Goal: Find specific page/section: Find specific page/section

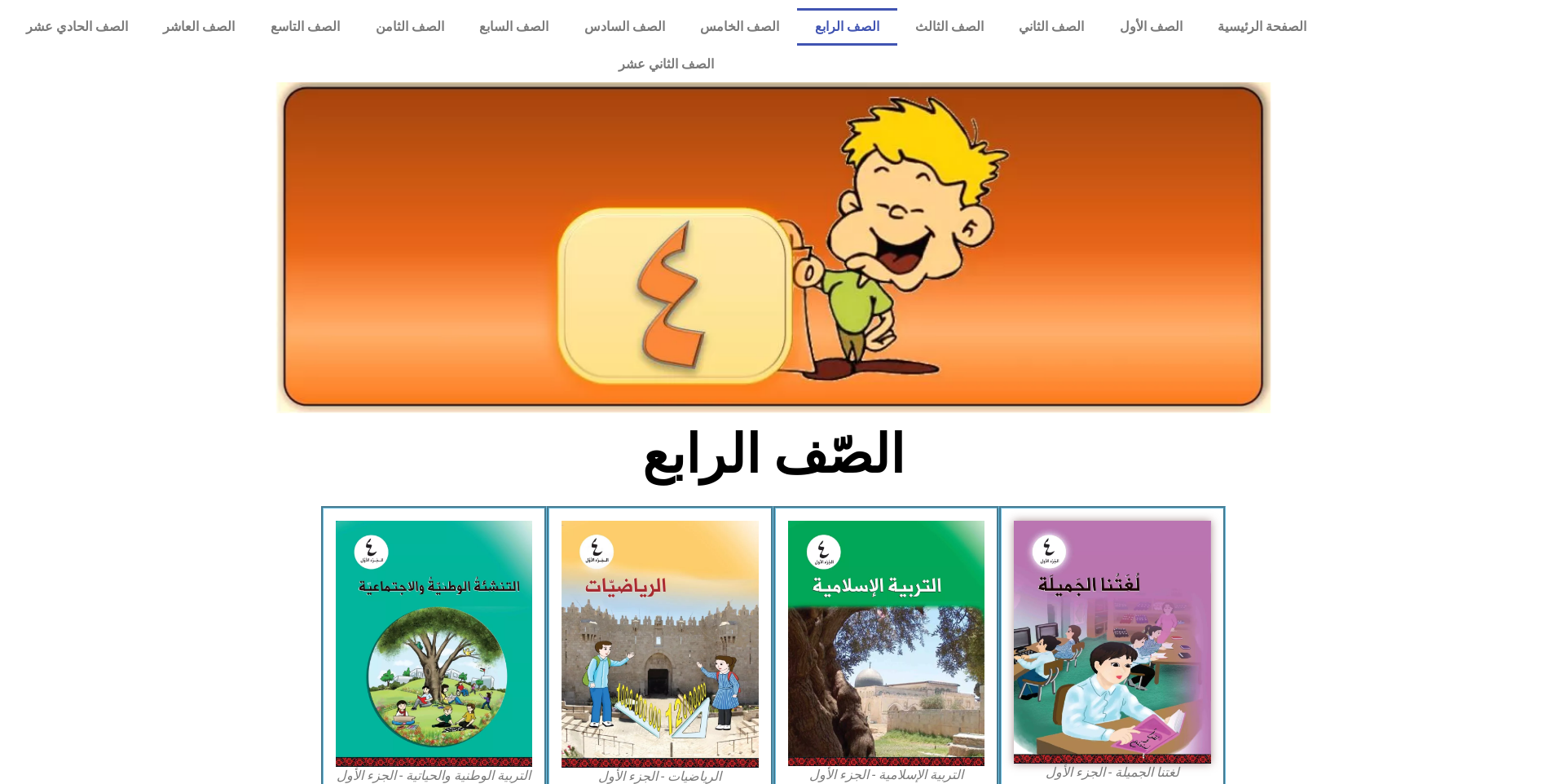
click at [1081, 551] on img at bounding box center [1112, 642] width 198 height 243
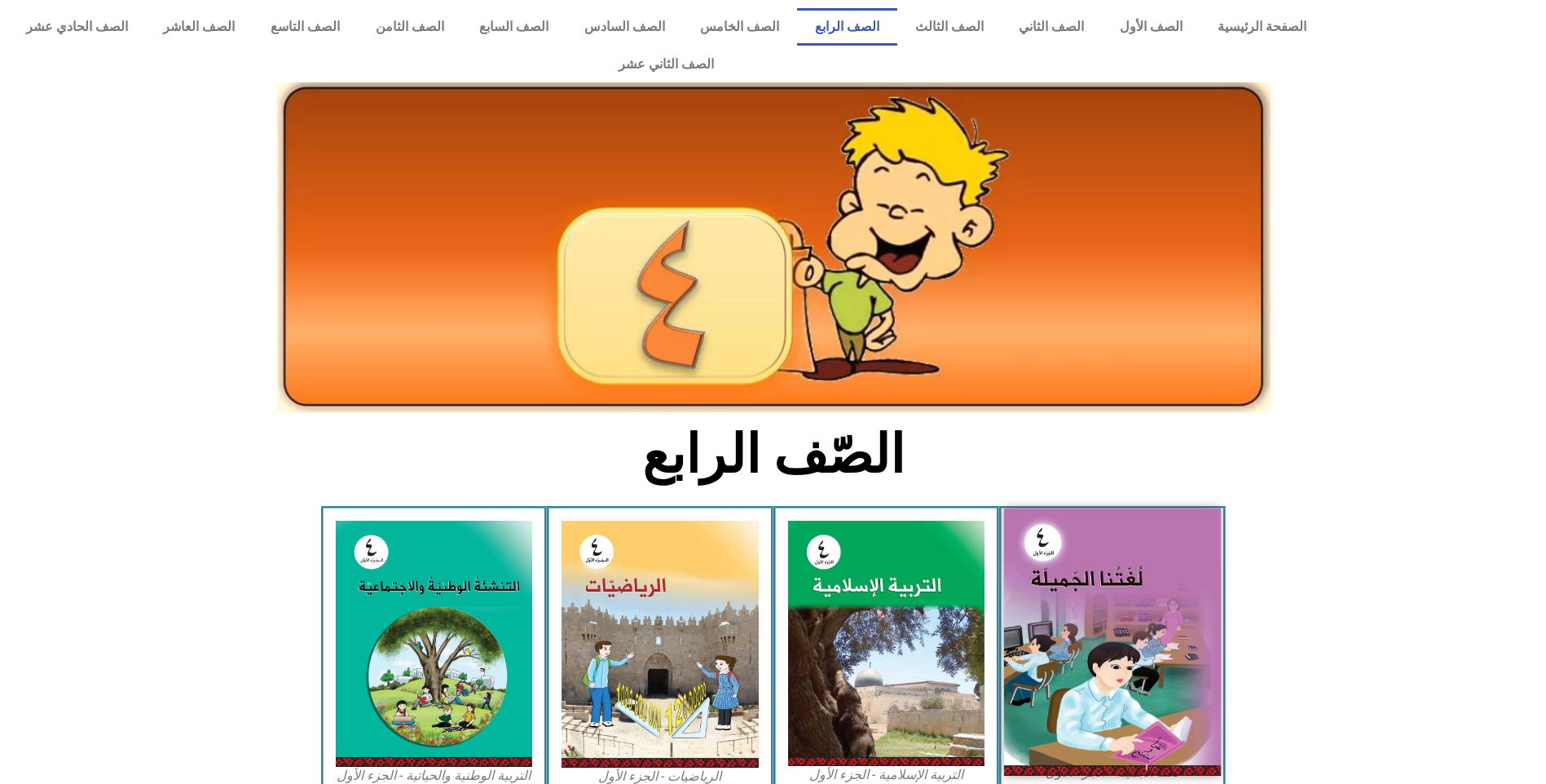
click at [1064, 607] on img at bounding box center [1112, 642] width 217 height 266
click at [1070, 606] on img at bounding box center [1112, 642] width 217 height 266
click at [1098, 627] on img at bounding box center [1112, 642] width 217 height 266
click at [1101, 624] on img at bounding box center [1112, 642] width 217 height 266
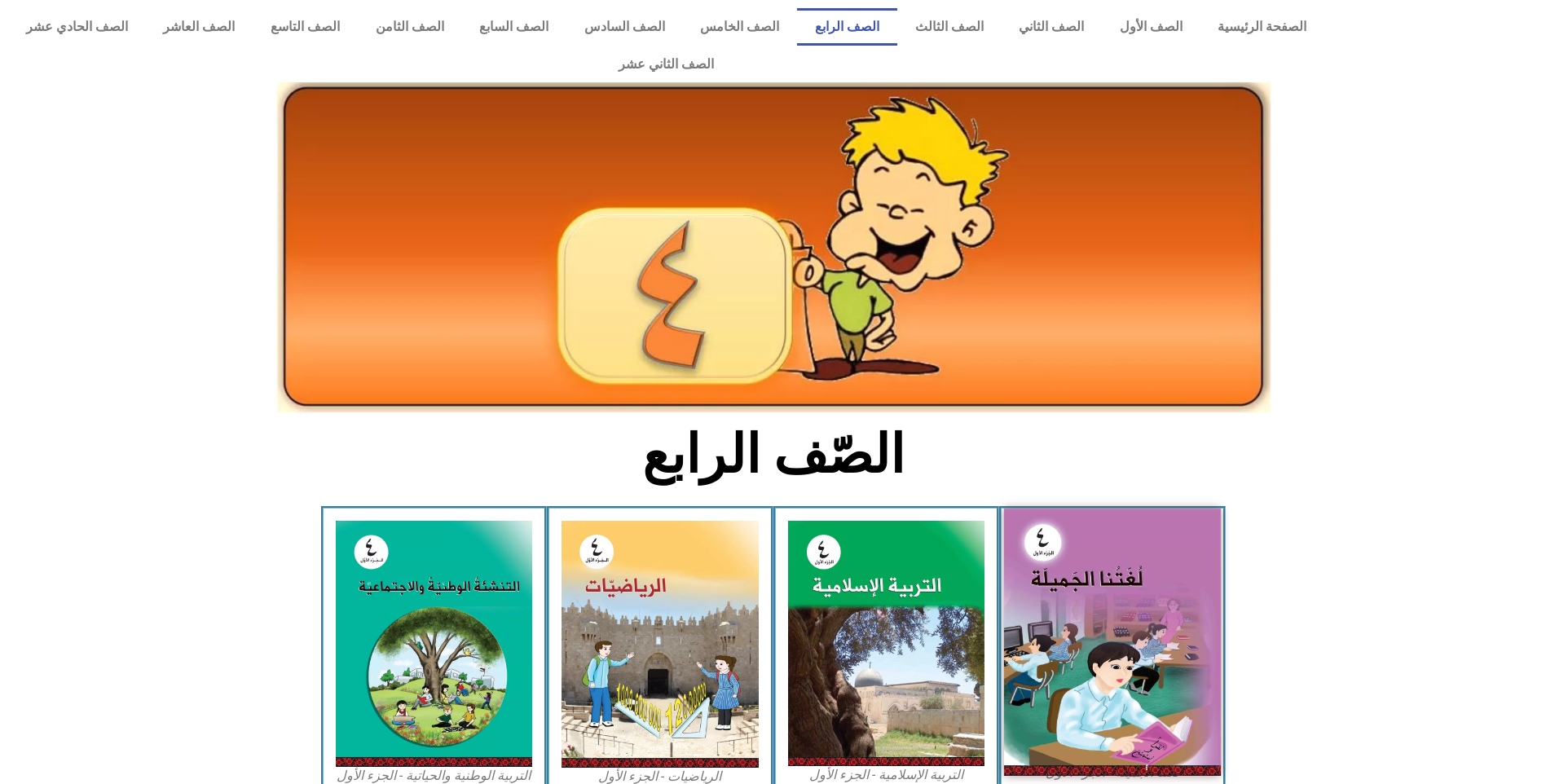
click at [1101, 624] on img at bounding box center [1112, 642] width 217 height 266
click at [1102, 623] on img at bounding box center [1112, 642] width 217 height 266
click at [1075, 548] on img at bounding box center [1112, 642] width 217 height 266
click at [1075, 549] on img at bounding box center [1112, 642] width 217 height 266
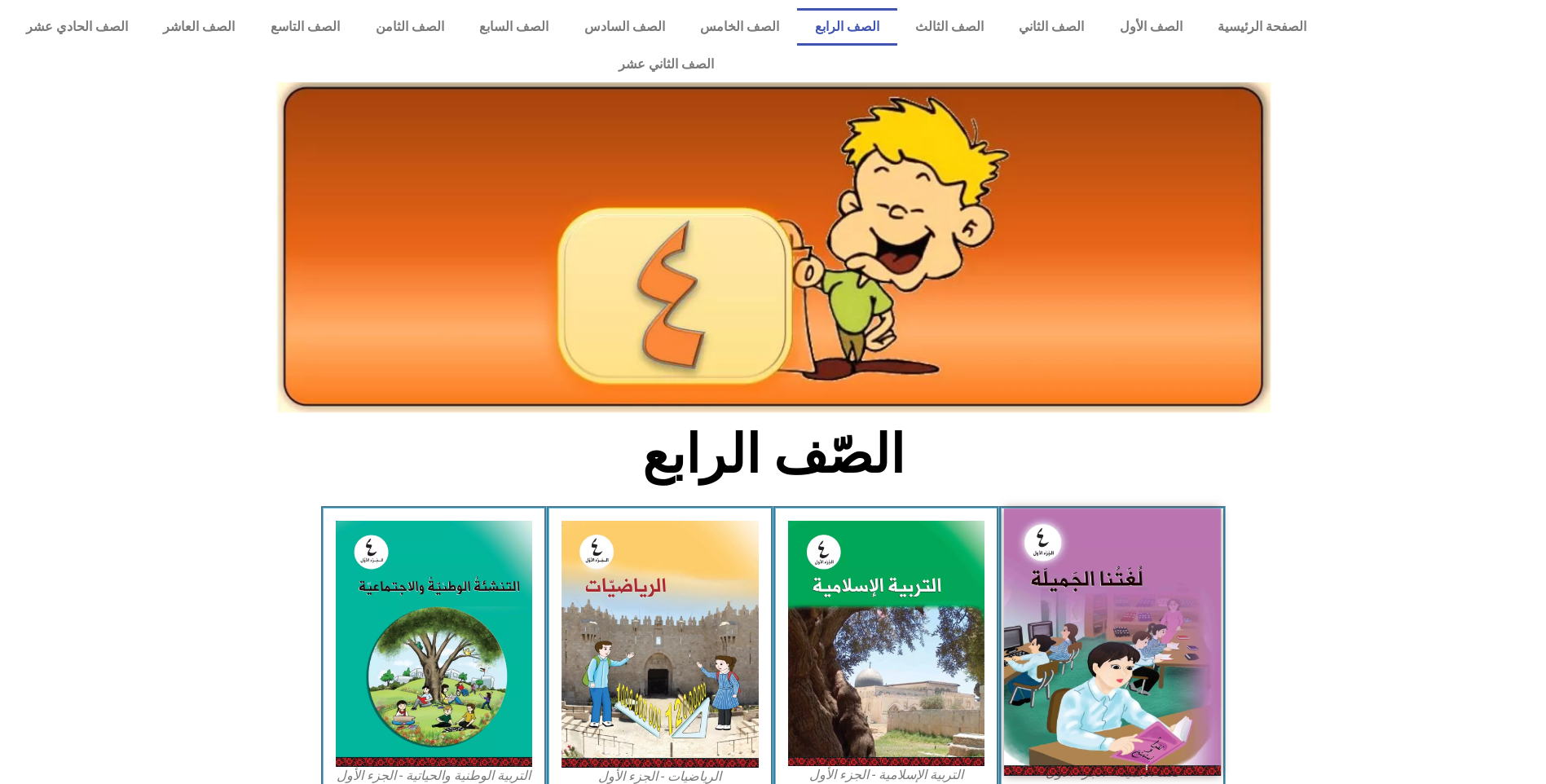
click at [1066, 606] on img at bounding box center [1112, 642] width 217 height 266
click at [1076, 684] on img at bounding box center [1112, 642] width 217 height 266
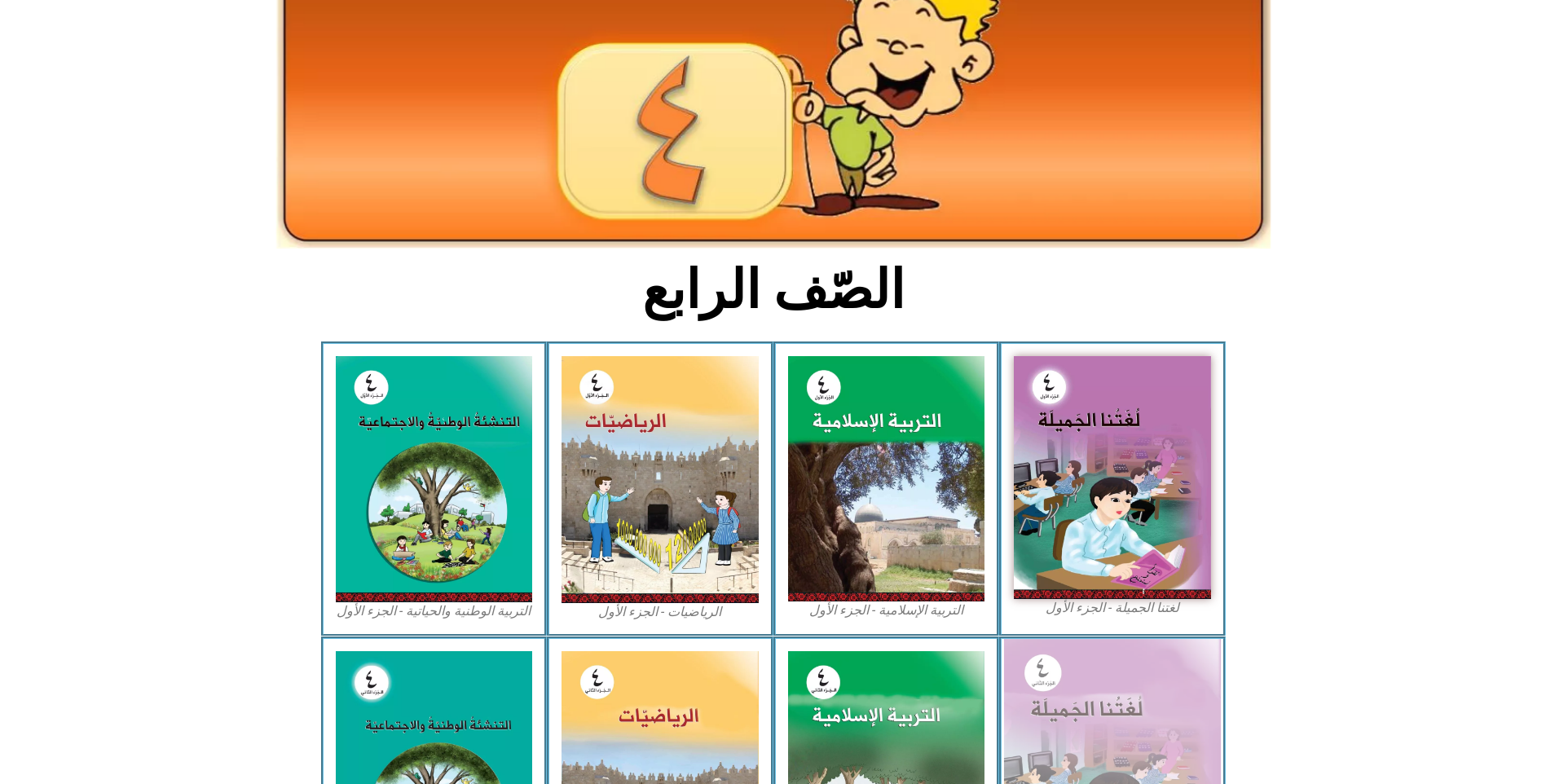
scroll to position [244, 0]
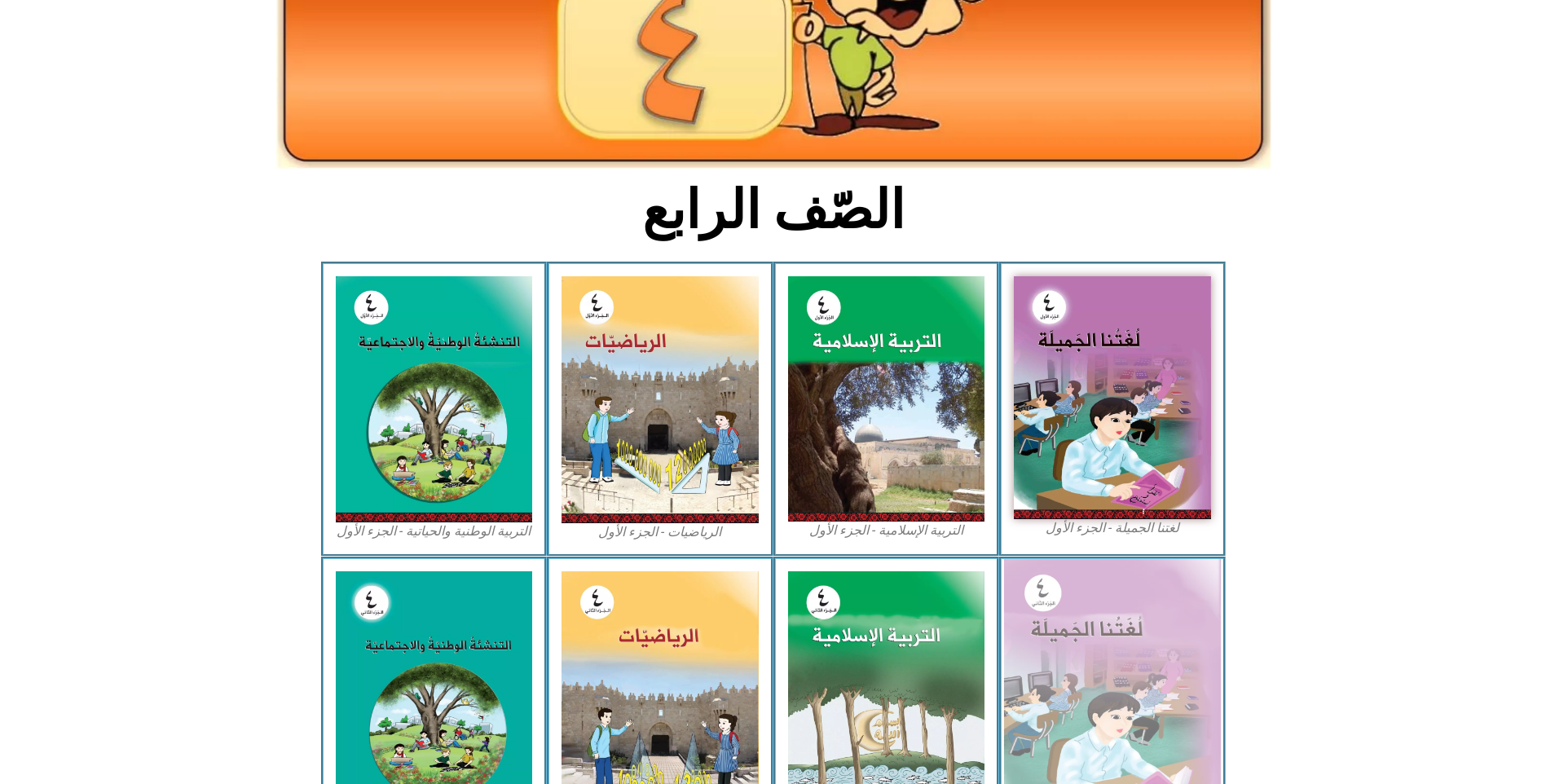
click at [1028, 689] on img at bounding box center [1112, 692] width 217 height 267
click at [1027, 688] on img at bounding box center [1112, 692] width 217 height 267
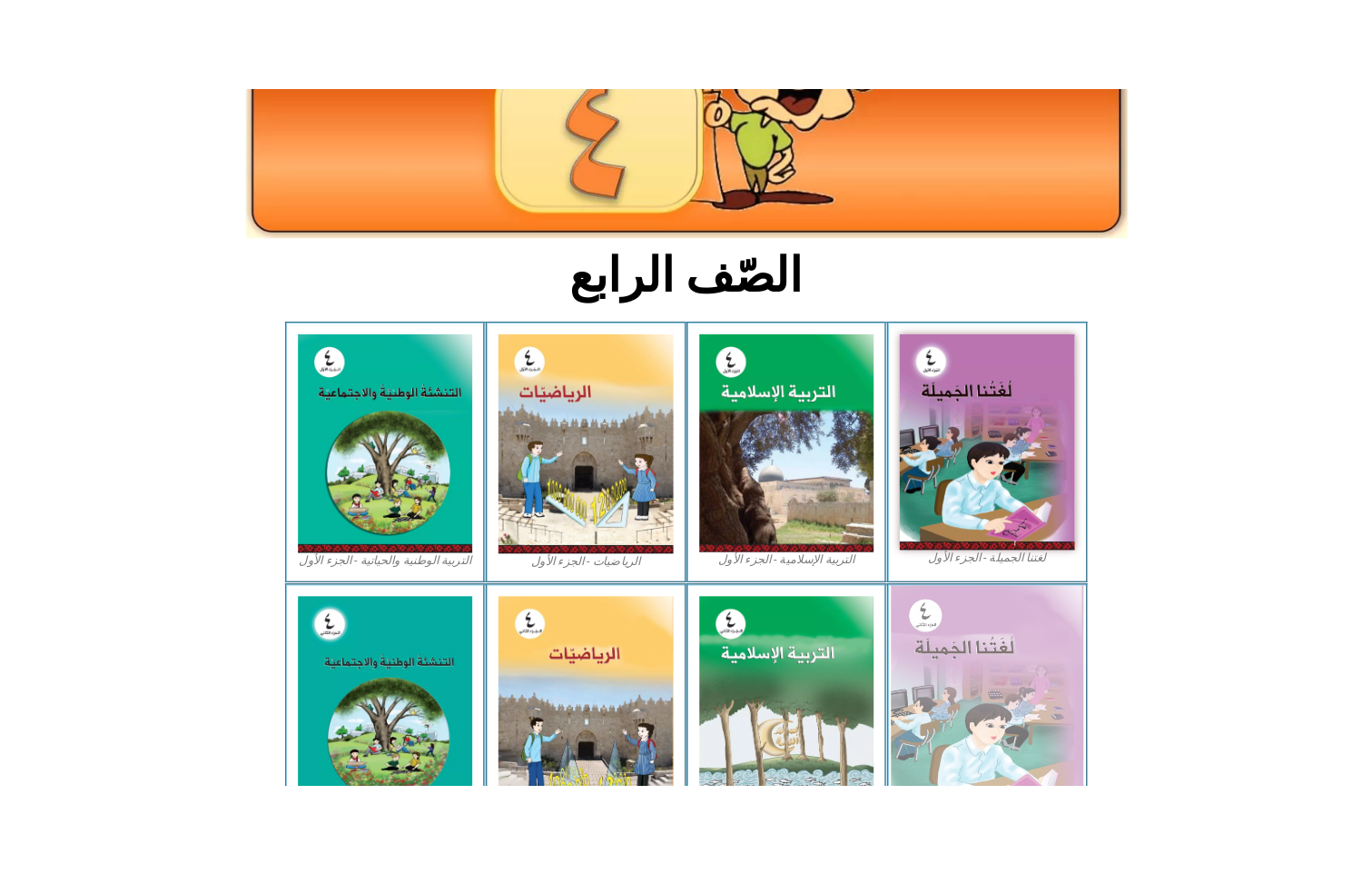
scroll to position [314, 0]
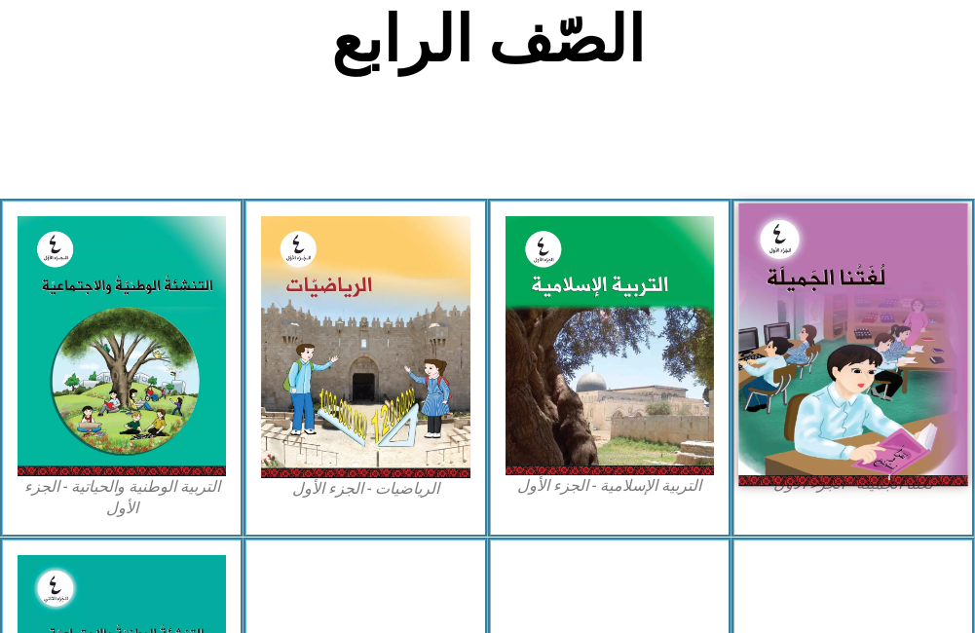
scroll to position [584, 0]
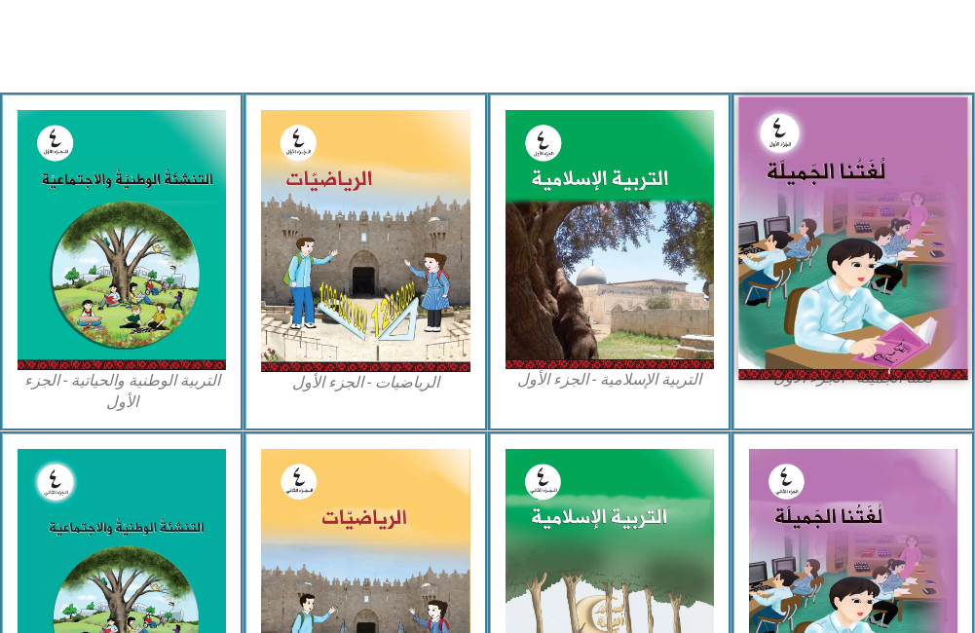
click at [967, 243] on img at bounding box center [853, 237] width 230 height 282
click at [866, 272] on img at bounding box center [853, 237] width 230 height 282
click at [862, 271] on img at bounding box center [853, 237] width 230 height 282
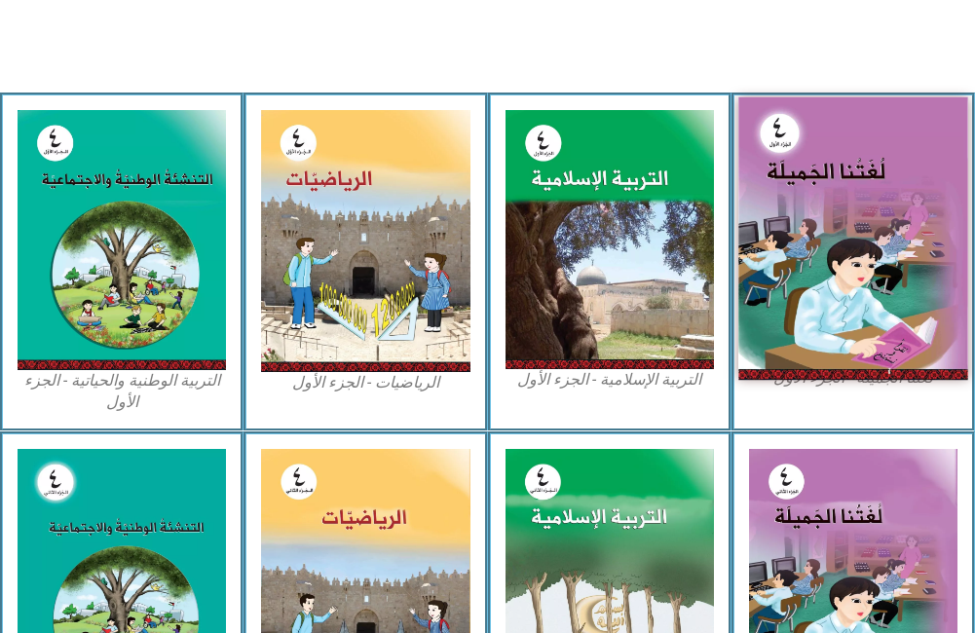
click at [862, 271] on img at bounding box center [853, 237] width 230 height 282
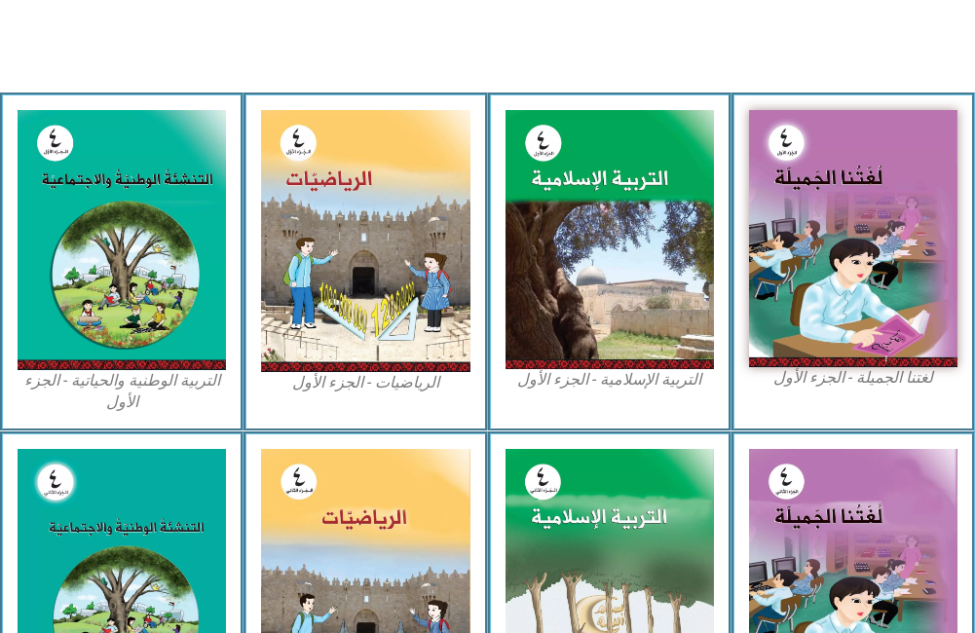
click at [816, 367] on figcaption "لغتنا الجميلة - الجزء الأول​" at bounding box center [853, 377] width 208 height 21
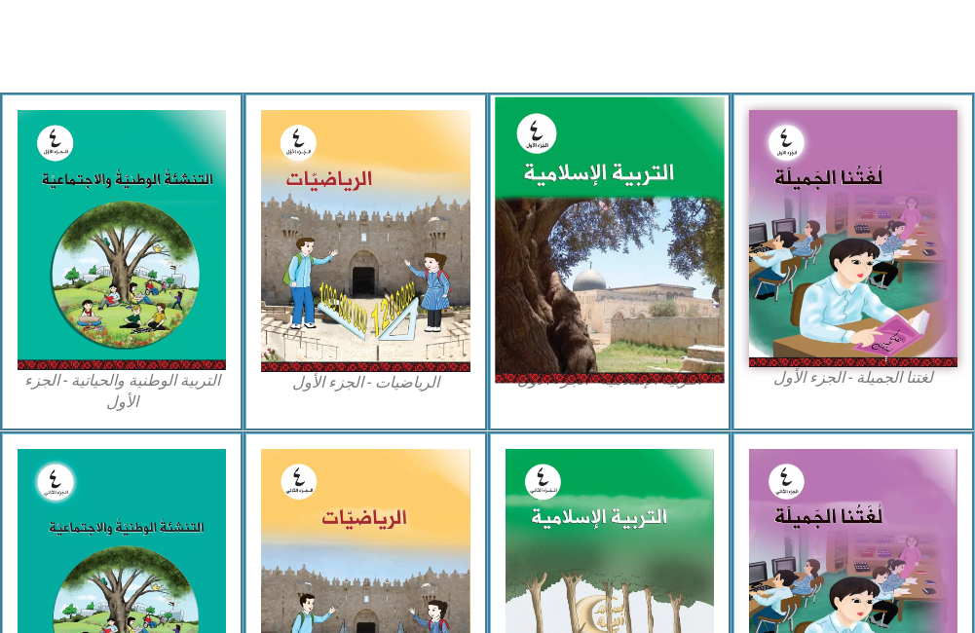
click at [588, 315] on img at bounding box center [610, 238] width 230 height 285
click at [596, 313] on img at bounding box center [610, 238] width 230 height 285
click at [597, 315] on img at bounding box center [610, 238] width 230 height 285
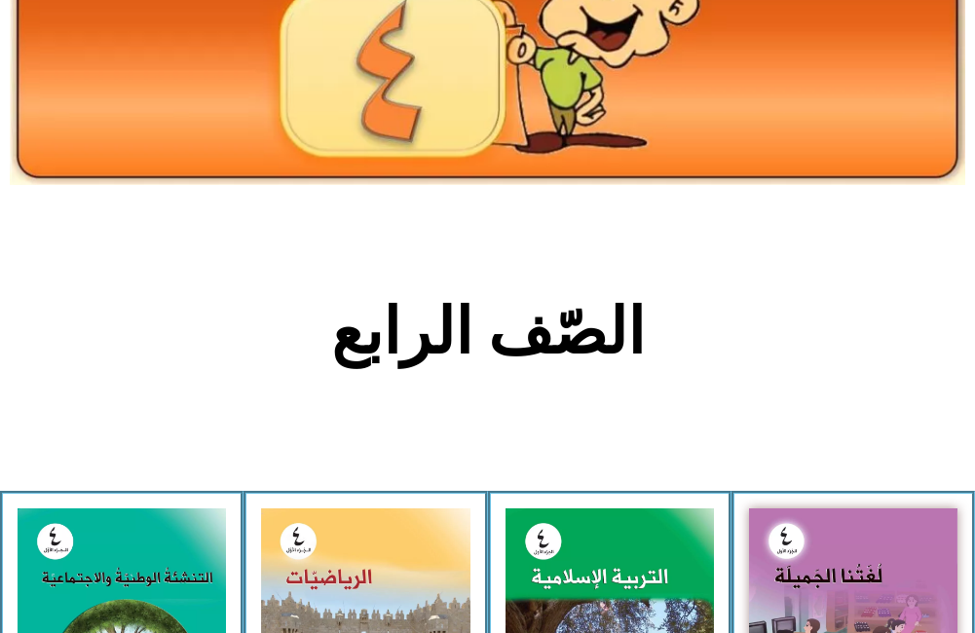
scroll to position [292, 0]
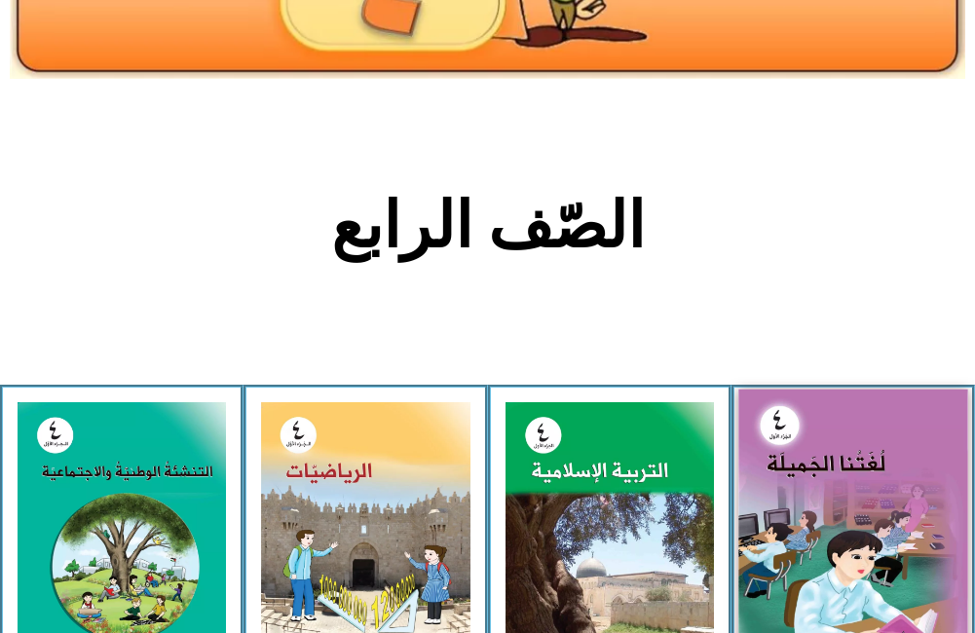
click at [822, 463] on img at bounding box center [853, 530] width 230 height 282
click at [847, 533] on img at bounding box center [853, 530] width 230 height 282
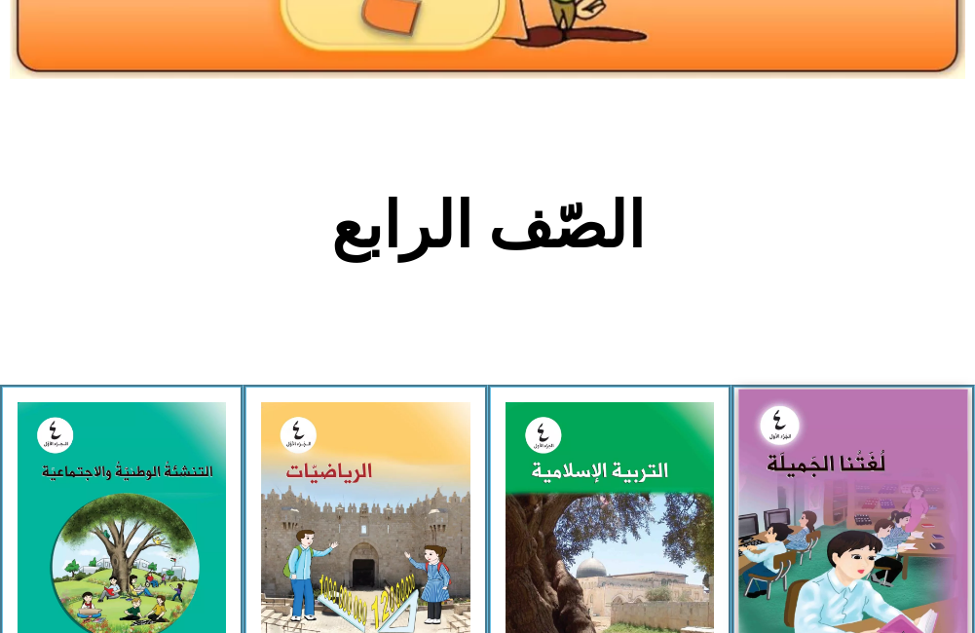
click at [849, 534] on img at bounding box center [853, 530] width 230 height 282
click at [848, 532] on img at bounding box center [853, 530] width 230 height 282
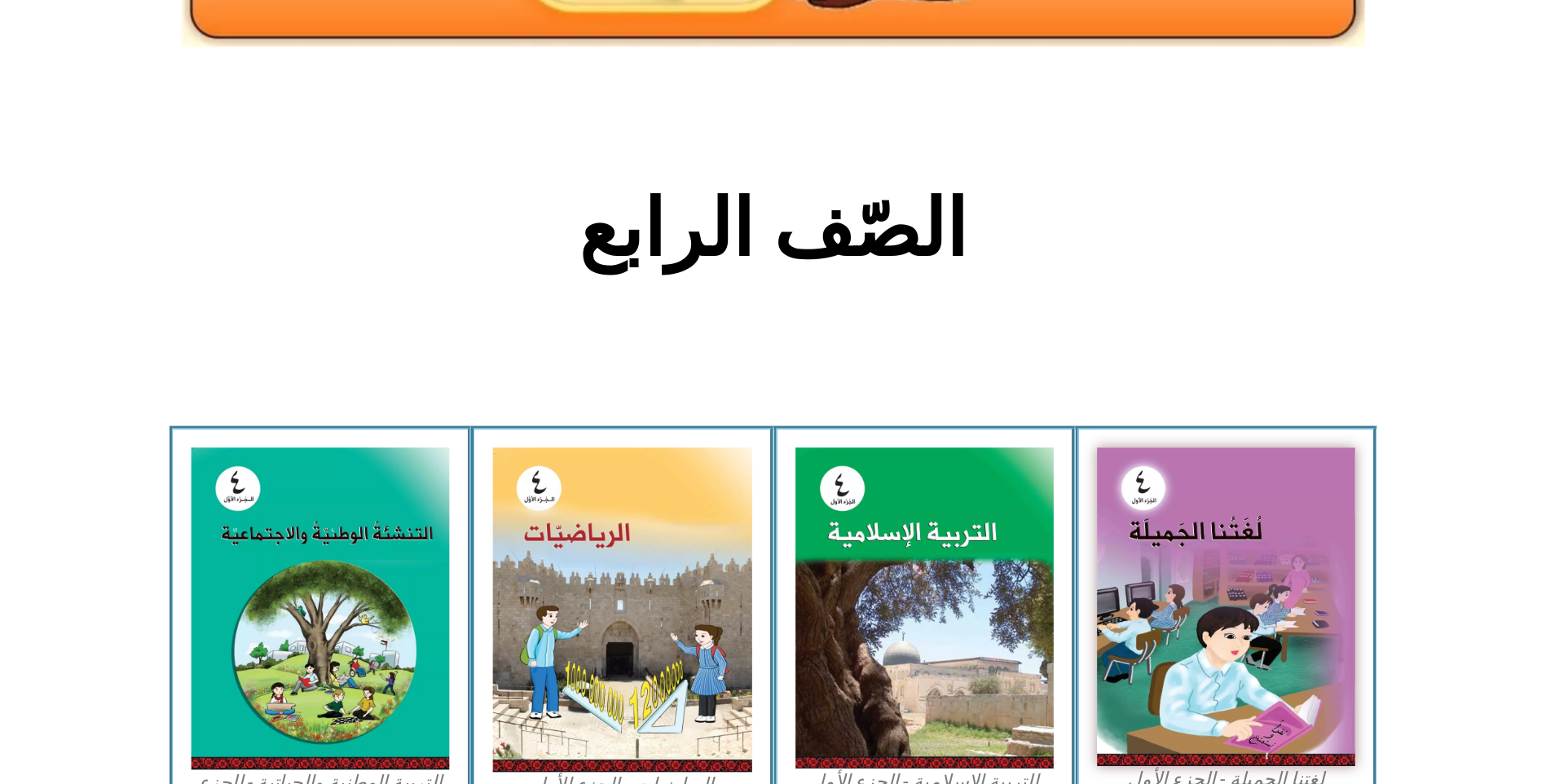
scroll to position [489, 0]
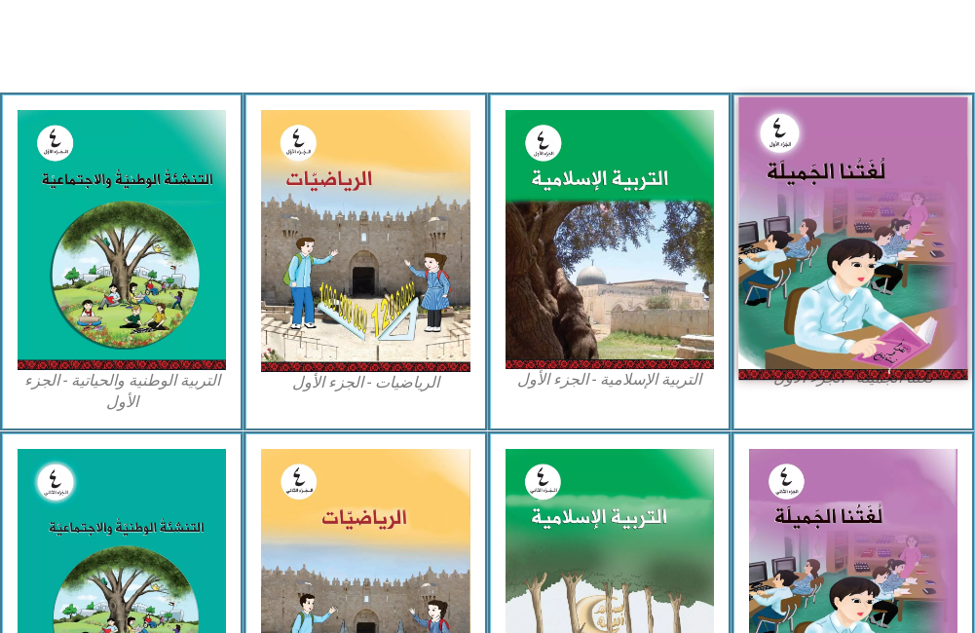
click at [793, 292] on img at bounding box center [853, 237] width 230 height 282
click at [796, 296] on img at bounding box center [853, 237] width 230 height 282
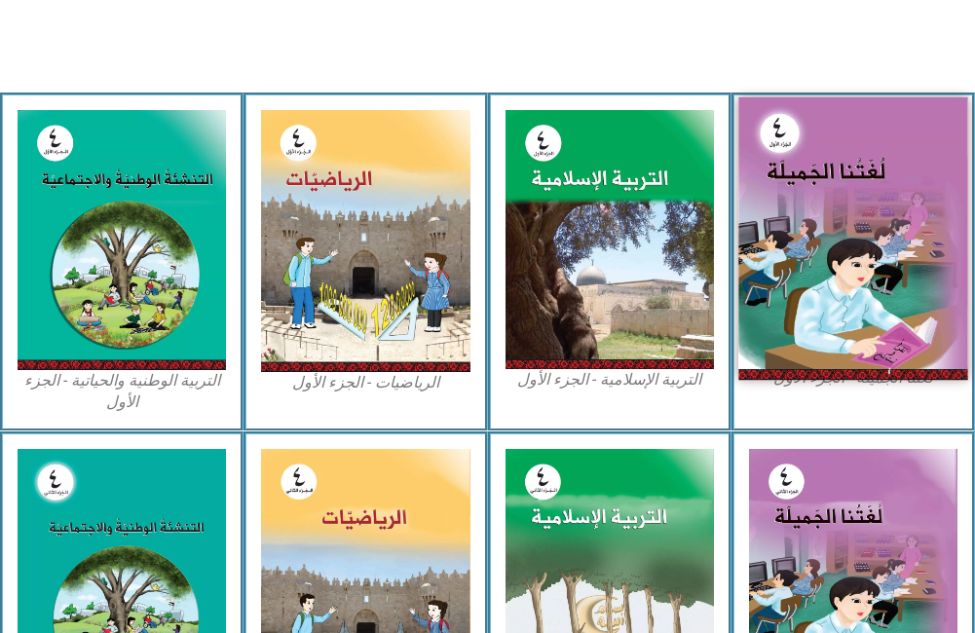
click at [796, 296] on img at bounding box center [853, 237] width 230 height 282
click at [797, 299] on img at bounding box center [853, 237] width 230 height 282
click at [796, 299] on img at bounding box center [853, 237] width 230 height 282
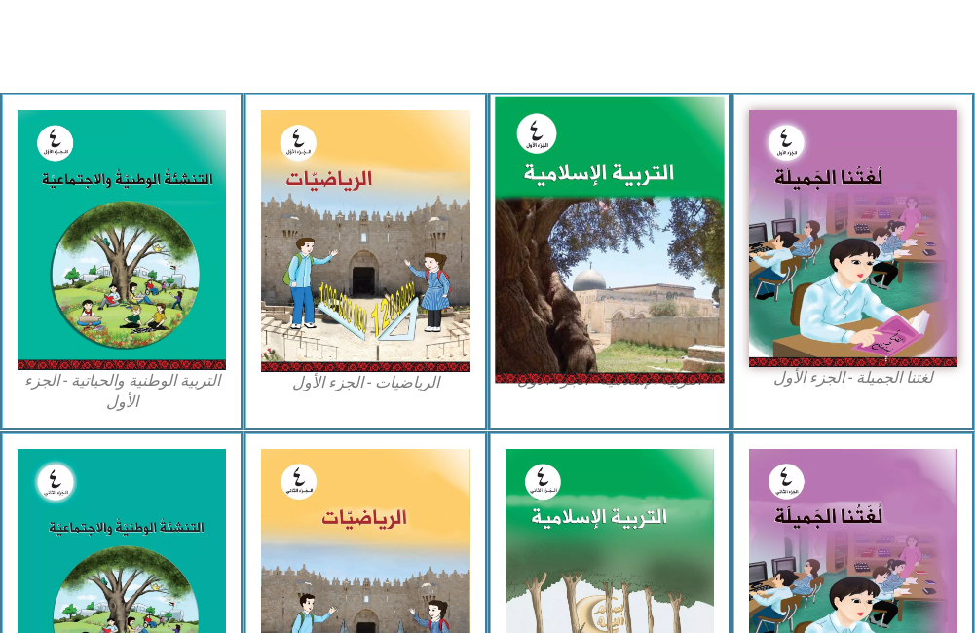
click at [619, 323] on img at bounding box center [610, 238] width 230 height 285
click at [583, 286] on img at bounding box center [610, 238] width 230 height 285
drag, startPoint x: 583, startPoint y: 281, endPoint x: 598, endPoint y: 246, distance: 38.0
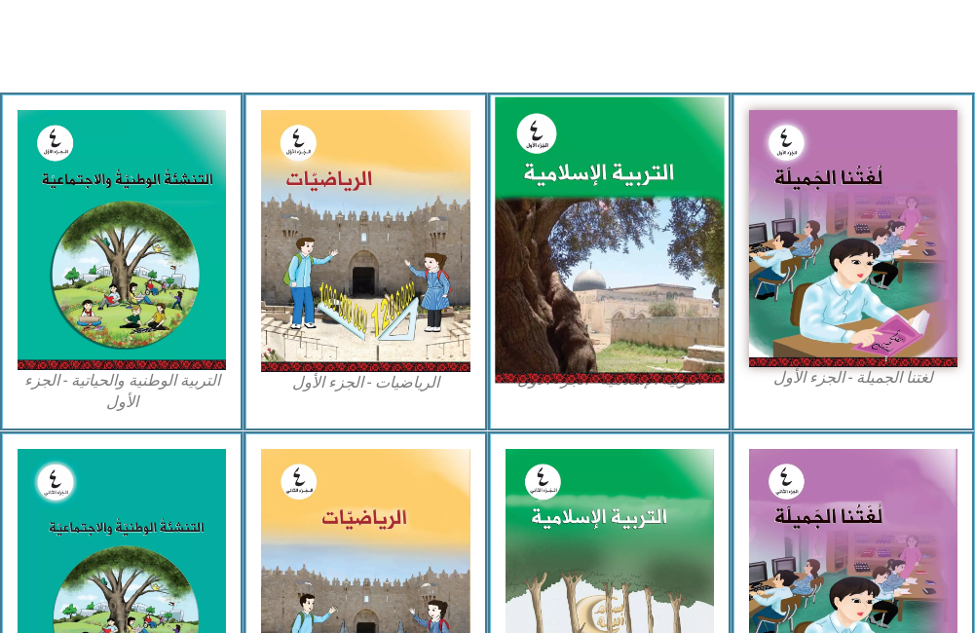
click at [596, 250] on img at bounding box center [610, 238] width 230 height 285
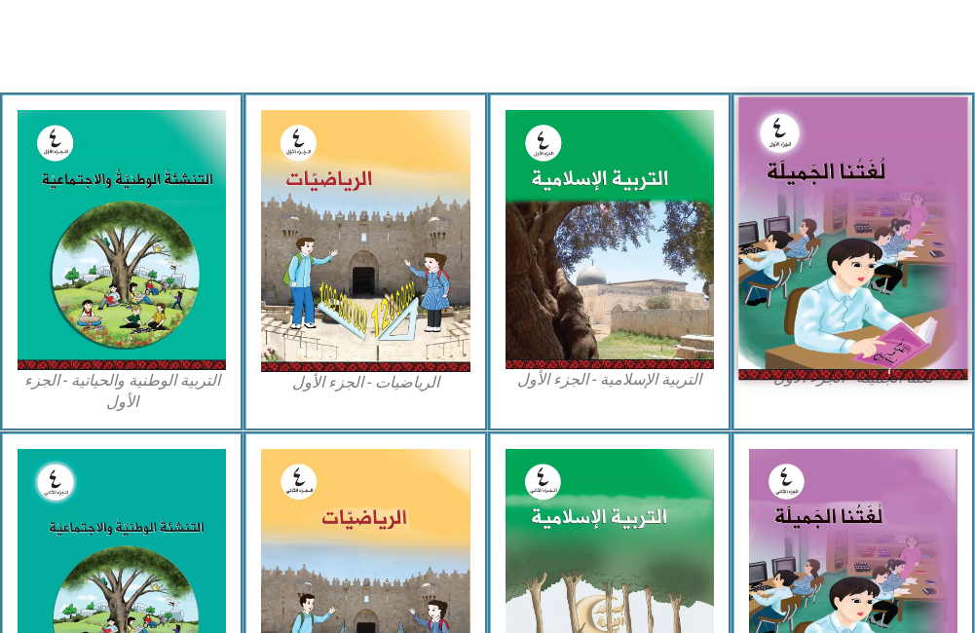
click at [886, 246] on img at bounding box center [853, 237] width 230 height 282
click at [887, 249] on img at bounding box center [853, 237] width 230 height 282
click at [887, 246] on img at bounding box center [853, 237] width 230 height 282
click at [873, 210] on img at bounding box center [853, 237] width 230 height 282
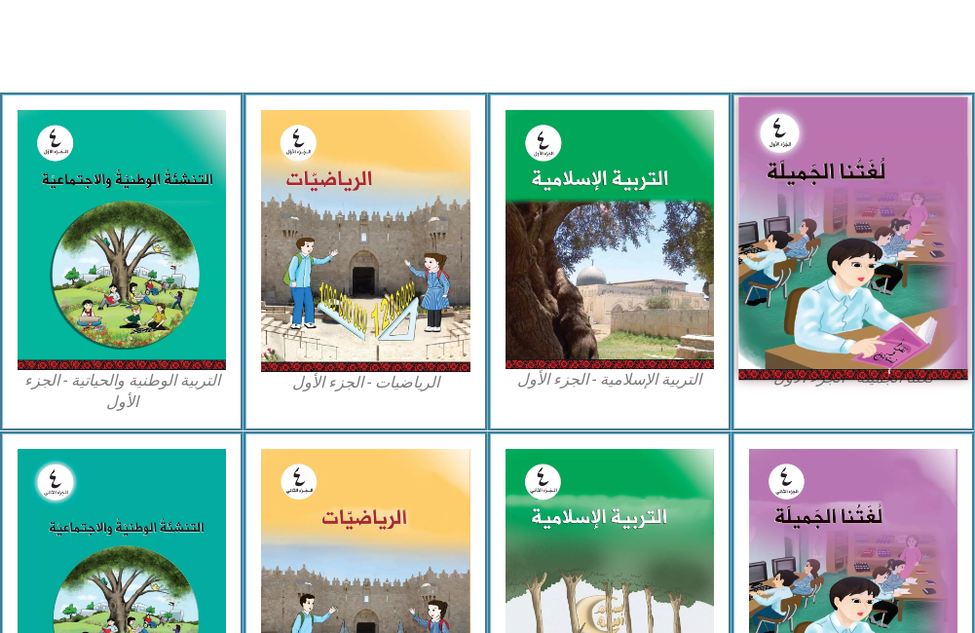
click at [873, 210] on img at bounding box center [853, 237] width 230 height 282
click at [874, 213] on img at bounding box center [853, 237] width 230 height 282
